Goal: Transaction & Acquisition: Purchase product/service

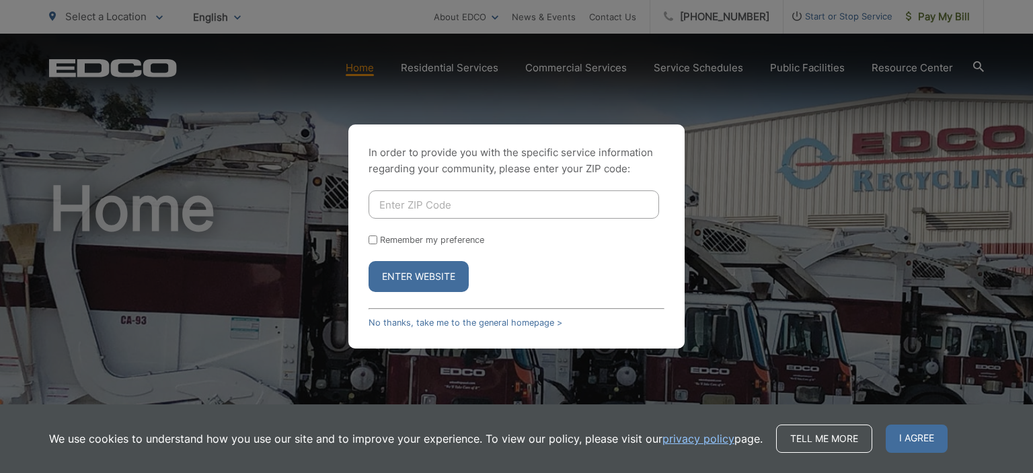
click at [402, 203] on input "Enter ZIP Code" at bounding box center [513, 204] width 290 height 28
type input "91945"
click at [425, 275] on button "Enter Website" at bounding box center [418, 276] width 100 height 31
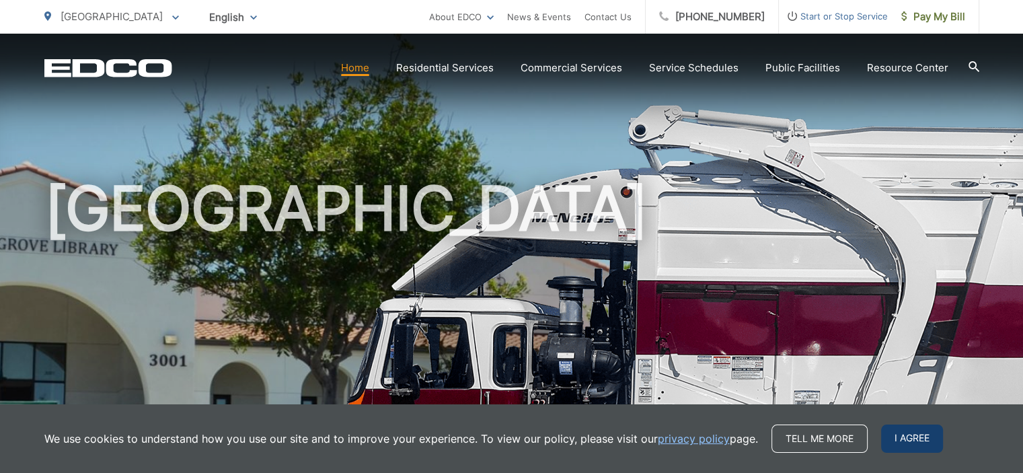
click at [920, 443] on span "I agree" at bounding box center [912, 438] width 62 height 28
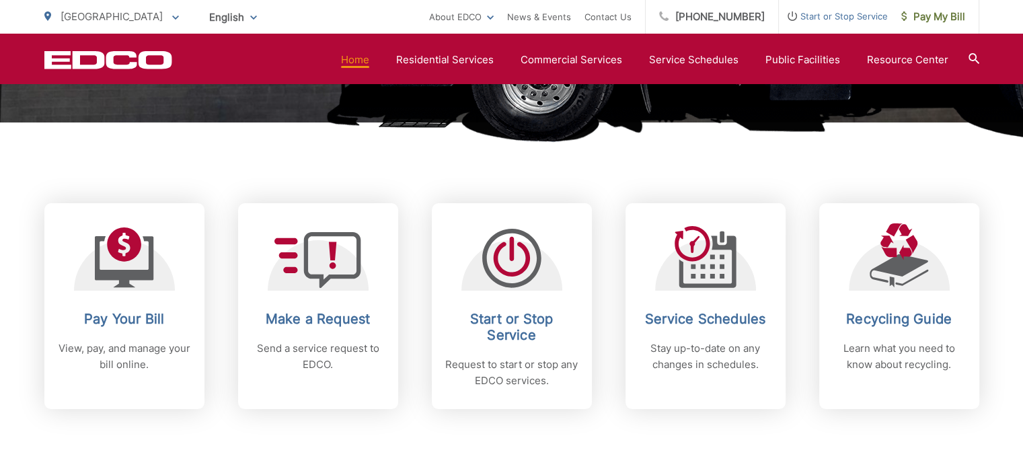
scroll to position [471, 0]
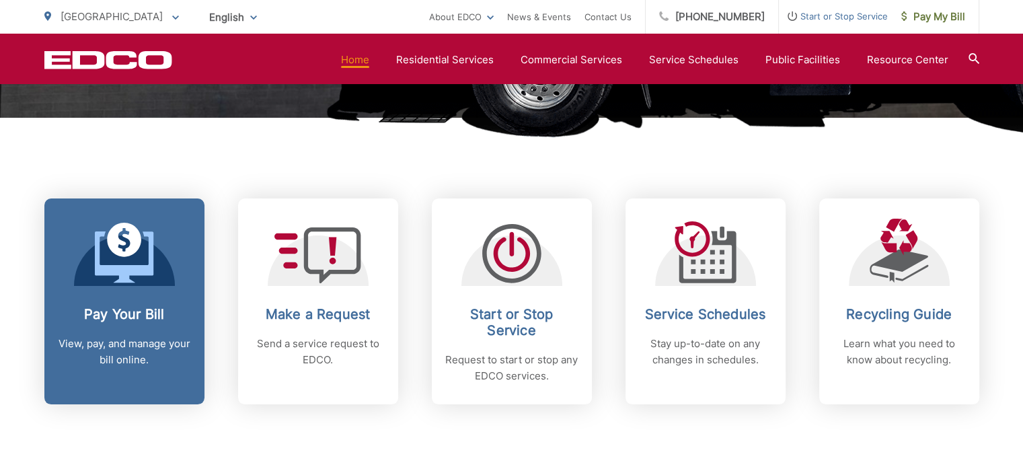
click at [126, 272] on icon at bounding box center [124, 256] width 58 height 51
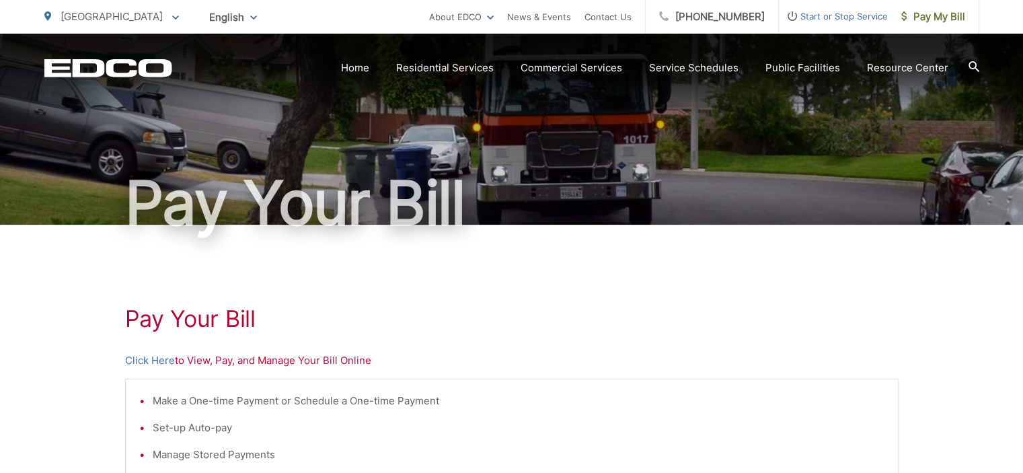
scroll to position [67, 0]
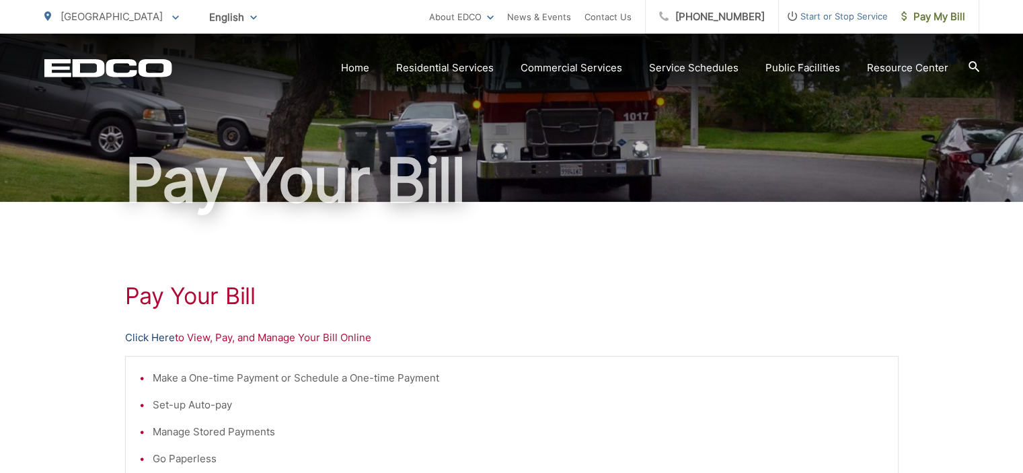
click at [166, 337] on link "Click Here" at bounding box center [150, 337] width 50 height 16
